Goal: Find specific page/section: Find specific page/section

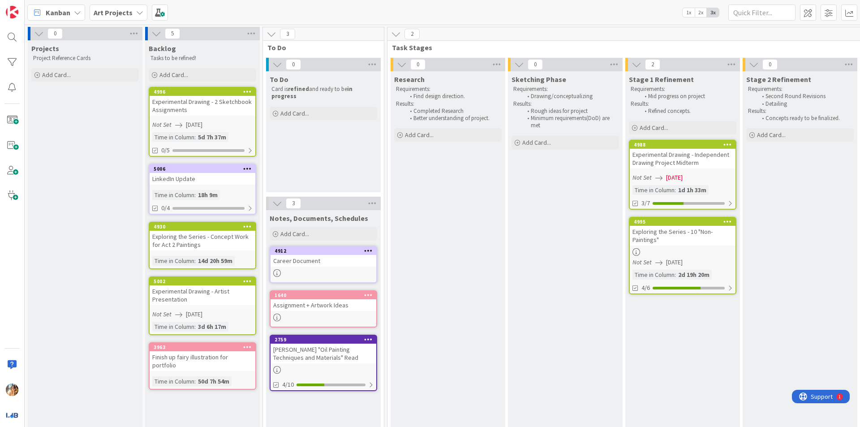
click at [694, 171] on div "4988 Experimental Drawing - Independent Drawing Project Midterm Not Set [DATE] …" at bounding box center [682, 175] width 107 height 70
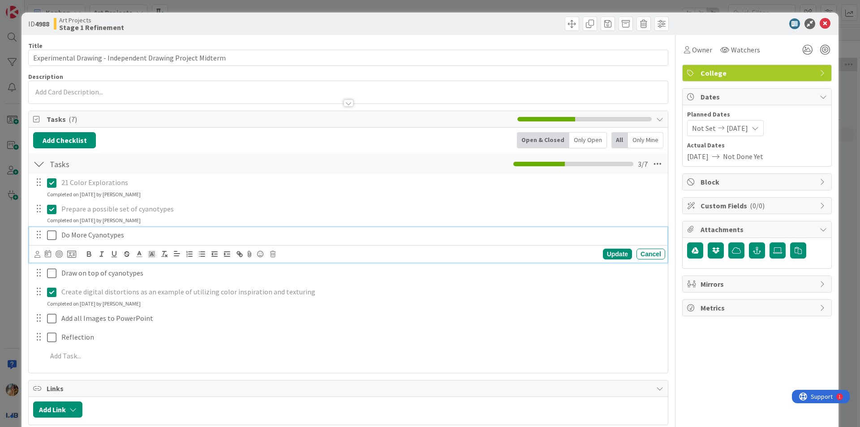
click at [51, 235] on icon at bounding box center [51, 235] width 9 height 11
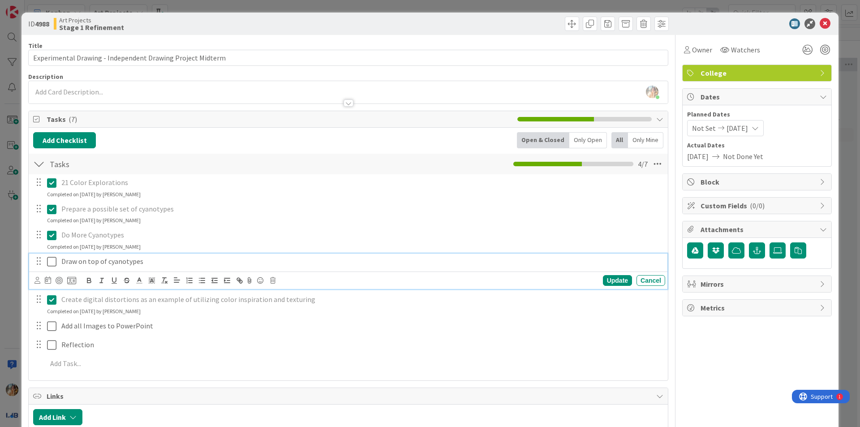
click at [85, 262] on p "Draw on top of cyanotypes" at bounding box center [361, 261] width 600 height 10
click at [124, 281] on icon "button" at bounding box center [127, 280] width 8 height 8
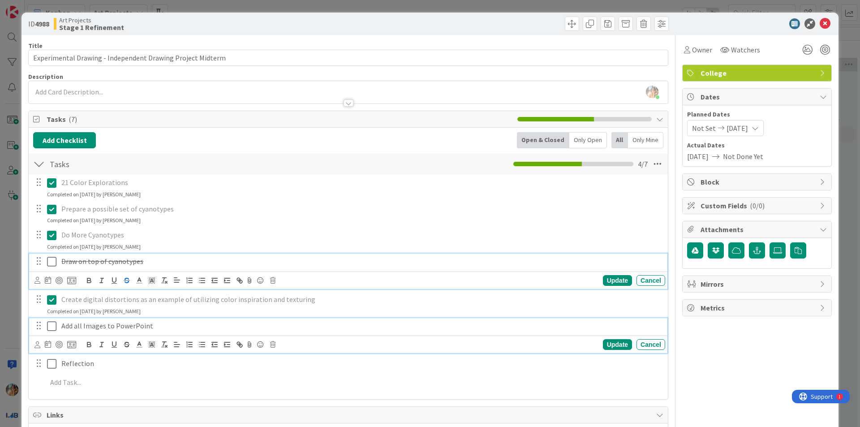
click at [116, 325] on p "Add all Images to PowerPoint" at bounding box center [361, 326] width 600 height 10
click at [51, 259] on icon at bounding box center [51, 261] width 9 height 11
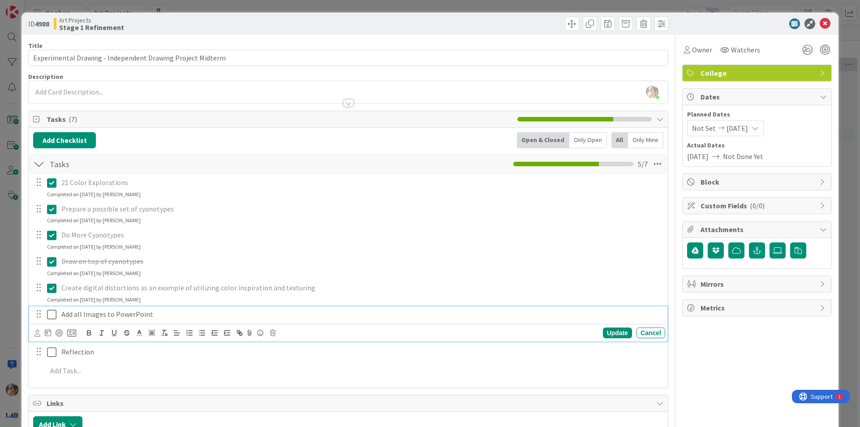
click at [48, 315] on icon at bounding box center [51, 314] width 9 height 11
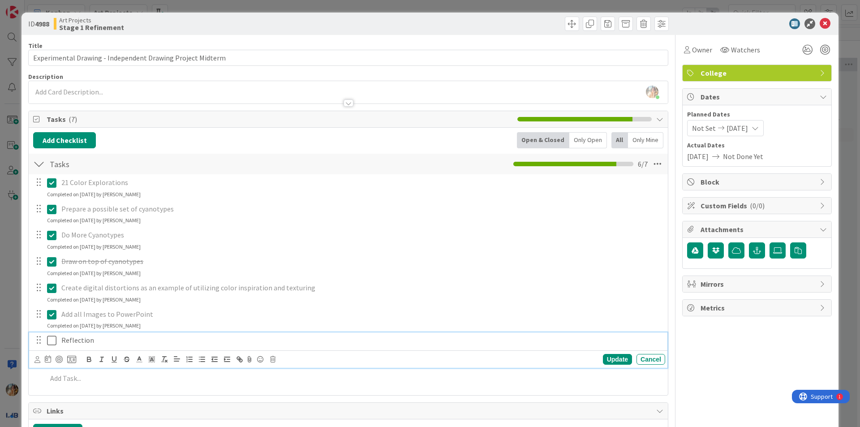
click at [75, 338] on p "Reflection" at bounding box center [361, 340] width 600 height 10
click at [130, 359] on icon "button" at bounding box center [127, 359] width 8 height 8
click at [50, 338] on icon at bounding box center [51, 340] width 9 height 11
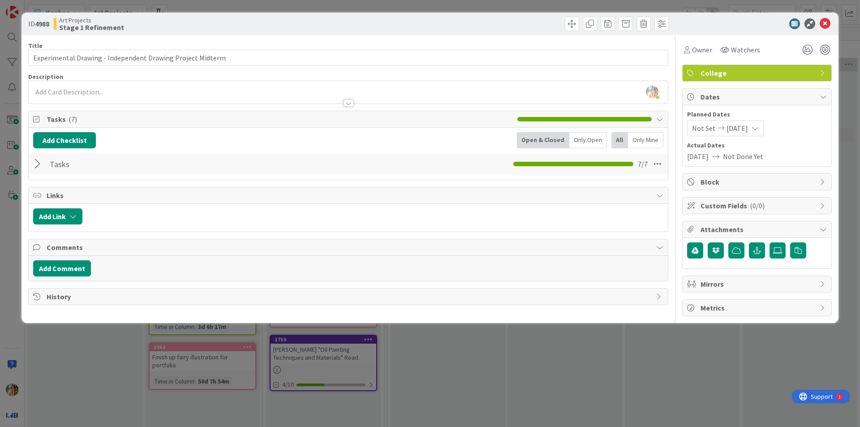
click at [519, 387] on div "ID 4988 Art Projects Stage 1 Refinement Title 58 / 128 Experimental Drawing - I…" at bounding box center [430, 213] width 860 height 427
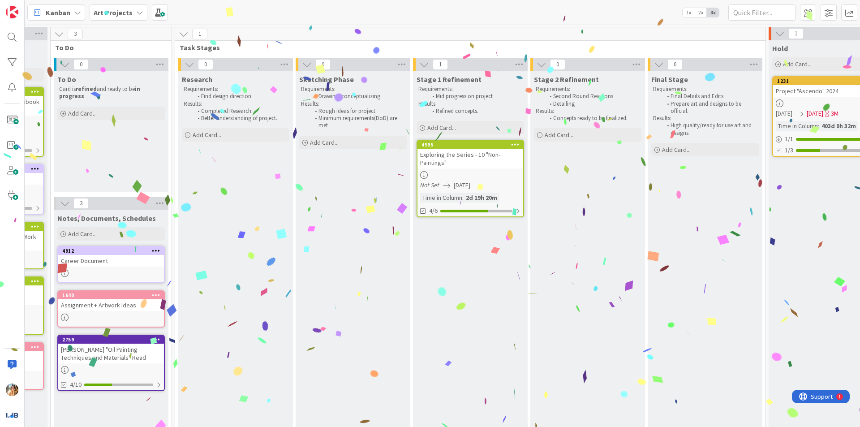
scroll to position [0, 211]
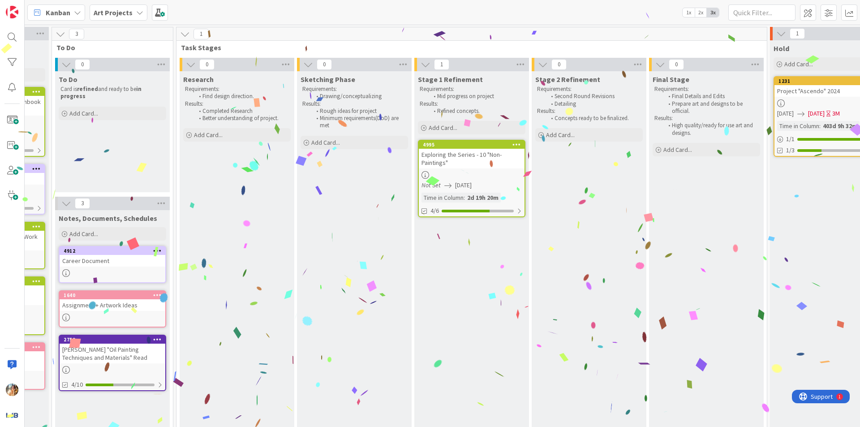
click at [475, 162] on div "Exploring the Series - 10 "Non-Paintings"" at bounding box center [472, 159] width 106 height 20
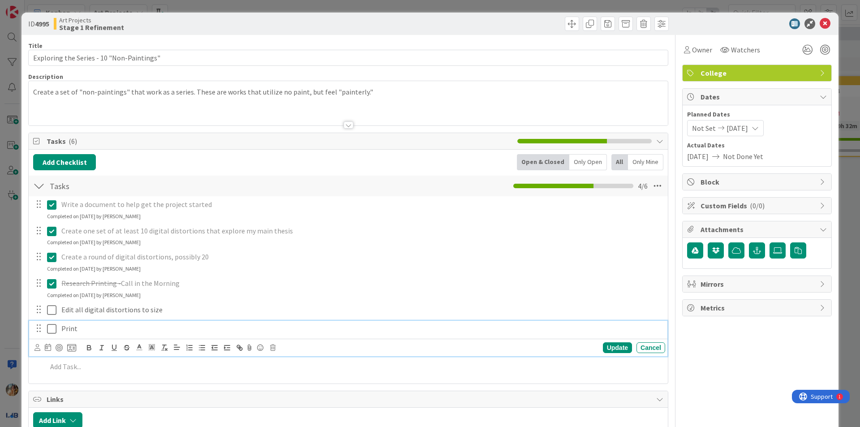
click at [153, 326] on p "Print" at bounding box center [361, 328] width 600 height 10
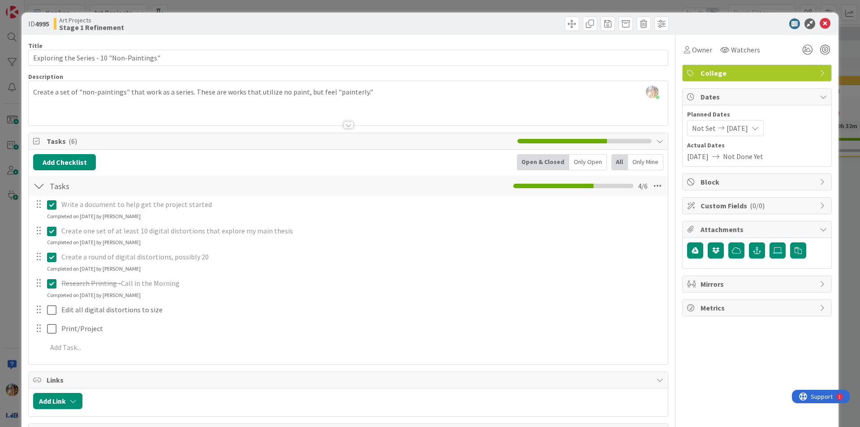
click at [0, 252] on div "ID 4995 Art Projects Stage 1 Refinement Title 41 / 128 Exploring the Series - 1…" at bounding box center [430, 213] width 860 height 427
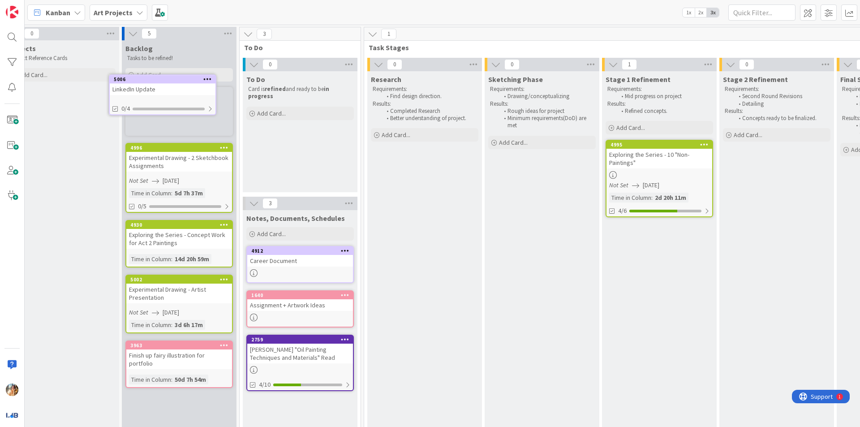
scroll to position [0, 22]
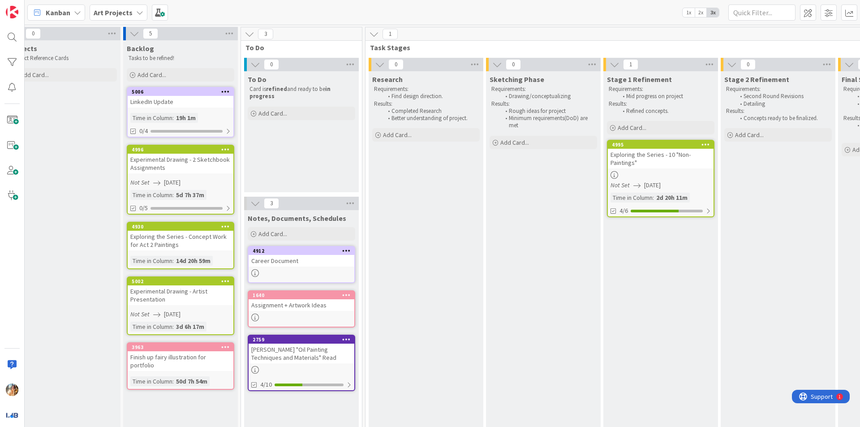
click at [202, 103] on div "LinkedIn Update" at bounding box center [181, 102] width 106 height 12
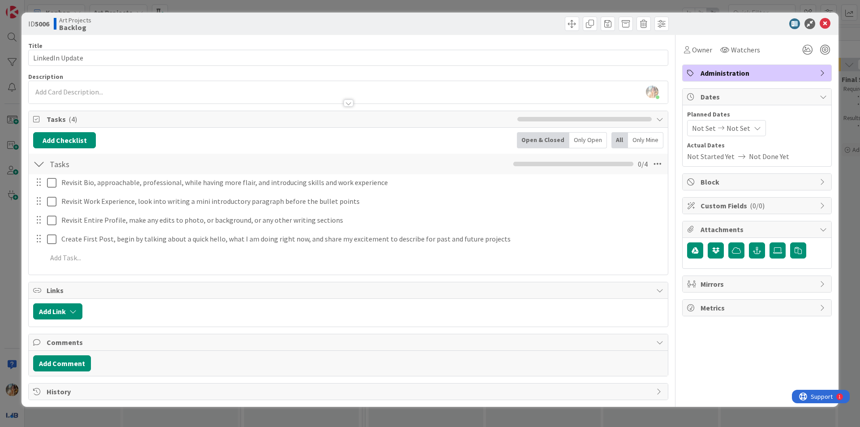
click at [0, 244] on div "ID 5006 Art Projects Backlog Title 15 / 128 LinkedIn Update Description [PERSON…" at bounding box center [430, 213] width 860 height 427
